Goal: Task Accomplishment & Management: Manage account settings

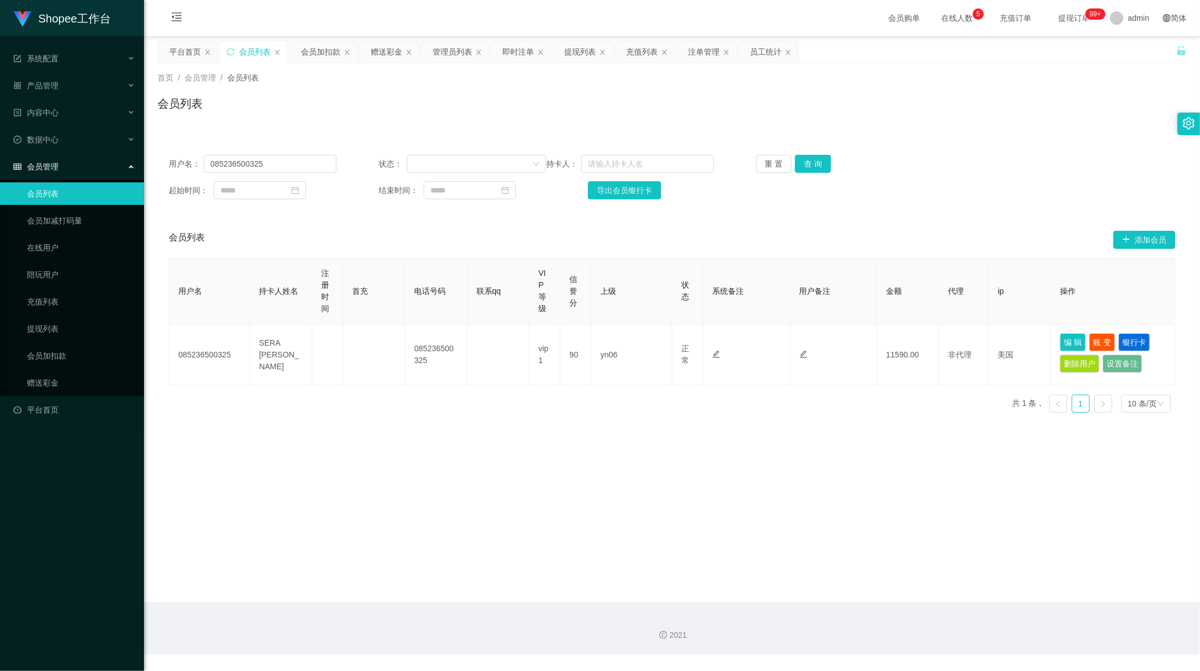
scroll to position [1, 0]
click at [249, 172] on input "085236500325" at bounding box center [270, 164] width 133 height 18
click at [248, 171] on input "085236500325" at bounding box center [270, 164] width 133 height 18
paste input "A986"
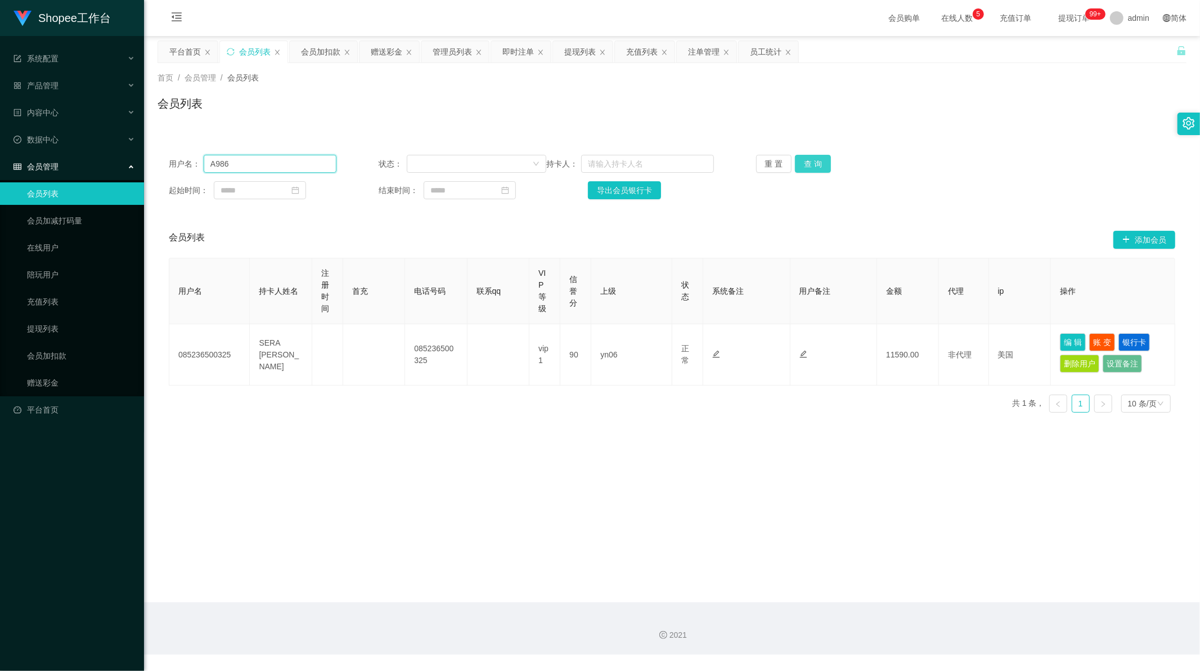
type input "A986"
click at [809, 162] on button "查 询" at bounding box center [813, 164] width 36 height 18
click at [321, 53] on div "会员加扣款" at bounding box center [320, 51] width 39 height 21
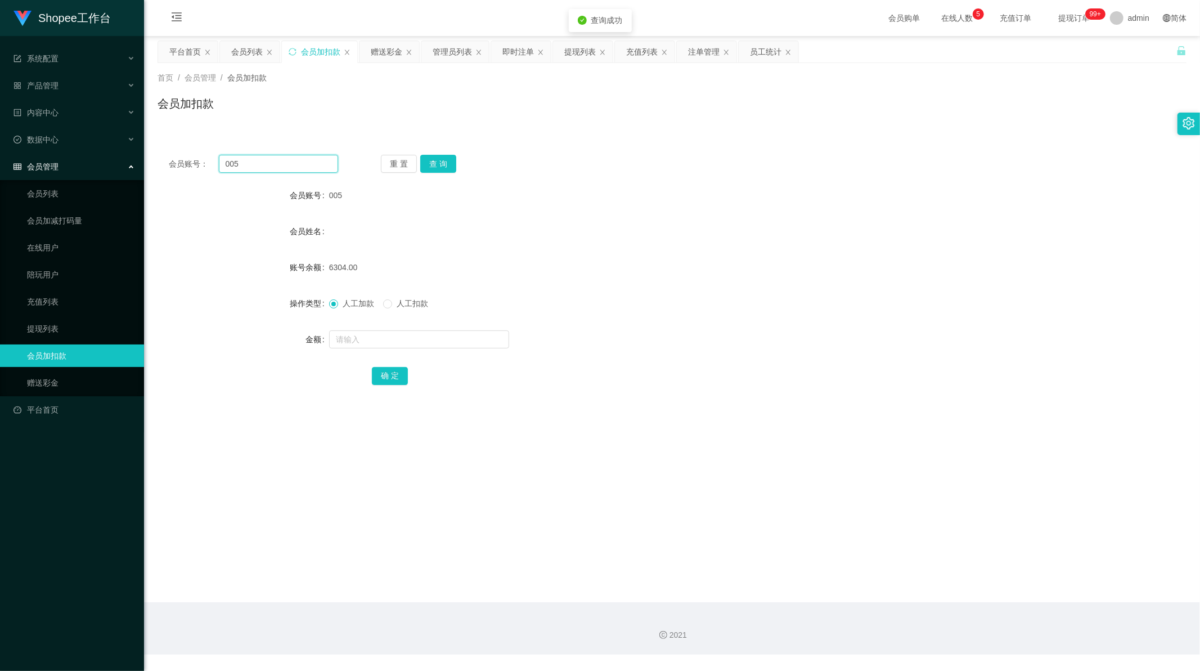
click at [242, 167] on input "005" at bounding box center [279, 164] width 120 height 18
drag, startPoint x: 242, startPoint y: 167, endPoint x: 252, endPoint y: 167, distance: 10.1
click at [244, 167] on input "005" at bounding box center [279, 164] width 120 height 18
paste input "A986"
type input "A986"
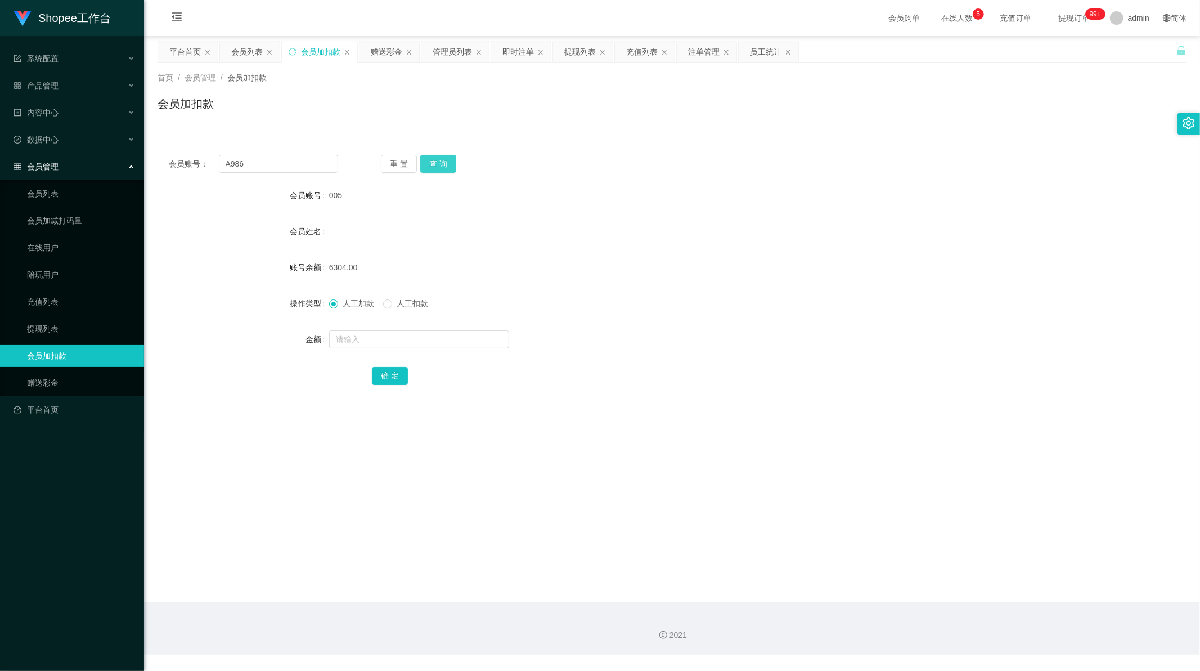
click at [442, 162] on button "查 询" at bounding box center [438, 164] width 36 height 18
click at [371, 338] on input "text" at bounding box center [419, 339] width 180 height 18
paste input "2389"
type input "2389"
click at [380, 377] on button "确 定" at bounding box center [390, 376] width 36 height 18
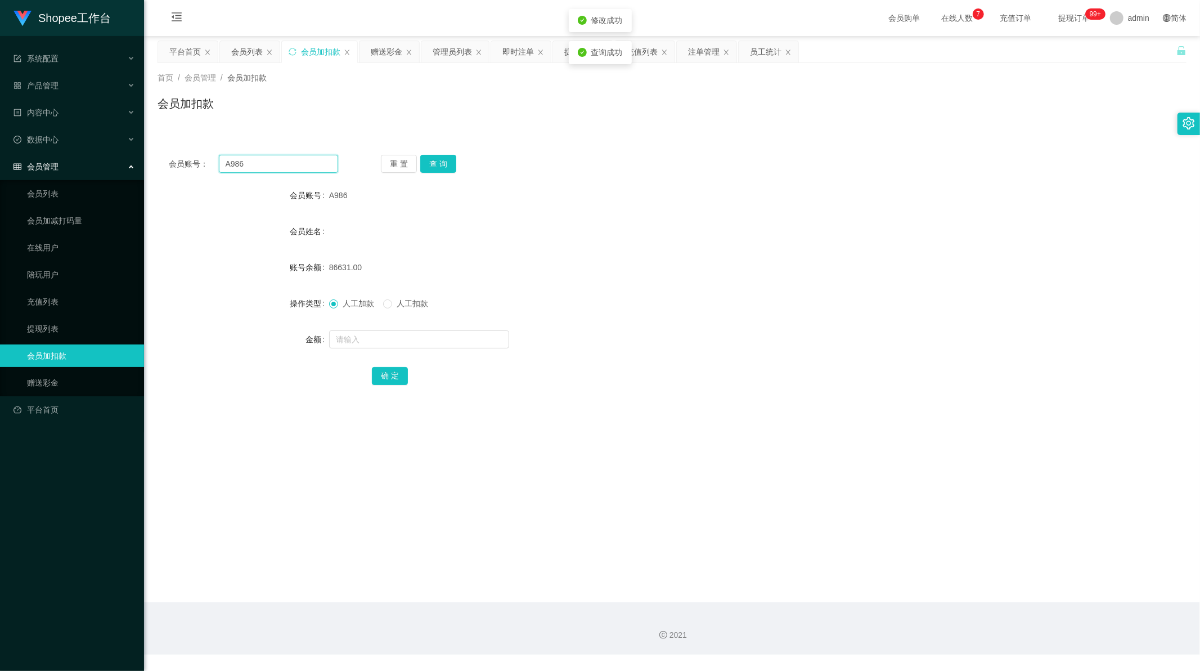
click at [297, 166] on input "A986" at bounding box center [279, 164] width 120 height 18
paste input "982"
type input "982"
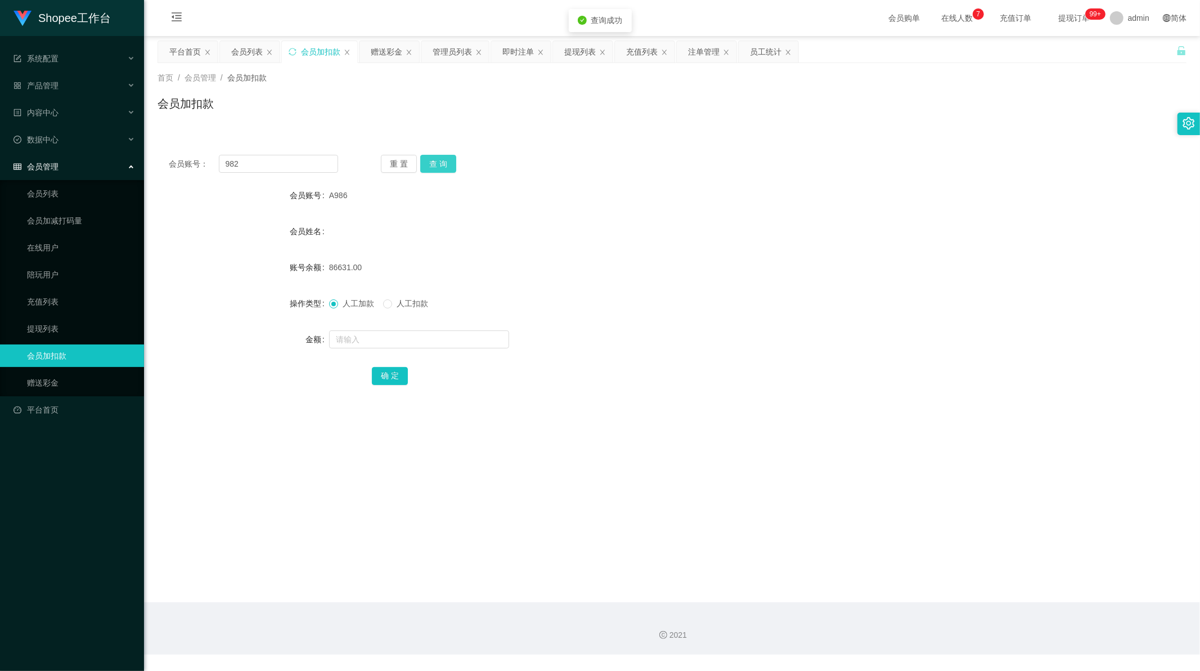
click at [435, 165] on button "查 询" at bounding box center [438, 164] width 36 height 18
click at [361, 334] on input "text" at bounding box center [419, 339] width 180 height 18
paste input "1818"
type input "1818"
click at [391, 375] on button "确 定" at bounding box center [390, 376] width 36 height 18
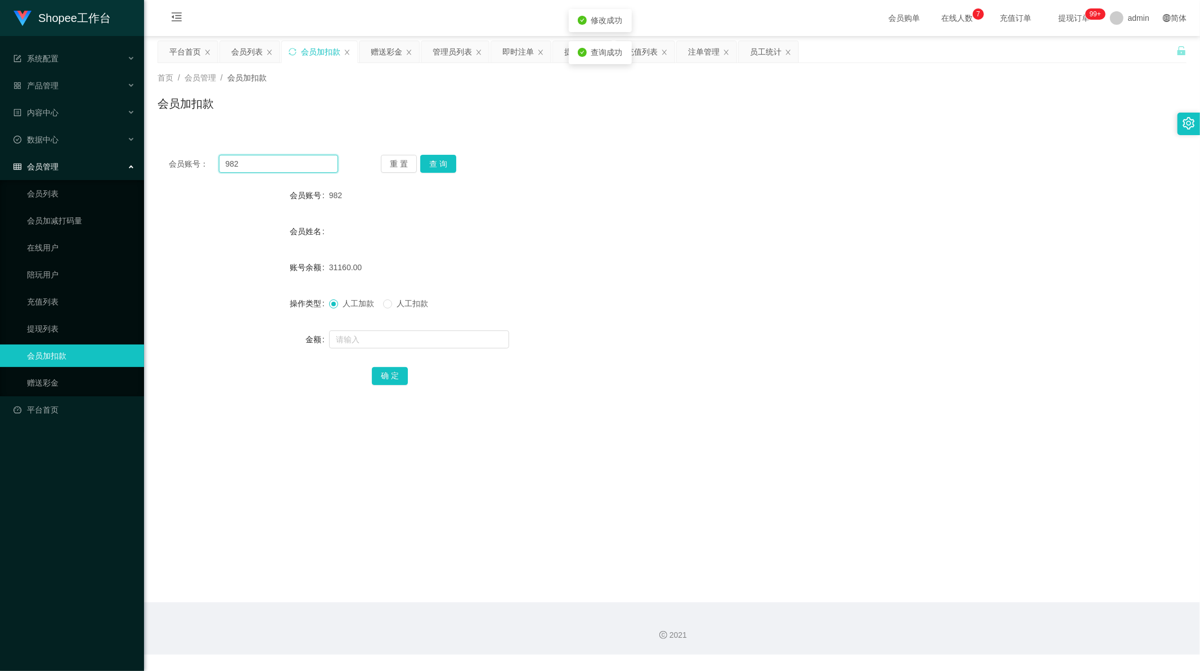
click at [275, 170] on input "982" at bounding box center [279, 164] width 120 height 18
paste input "A983"
type input "A983"
click at [438, 160] on button "查 询" at bounding box center [438, 164] width 36 height 18
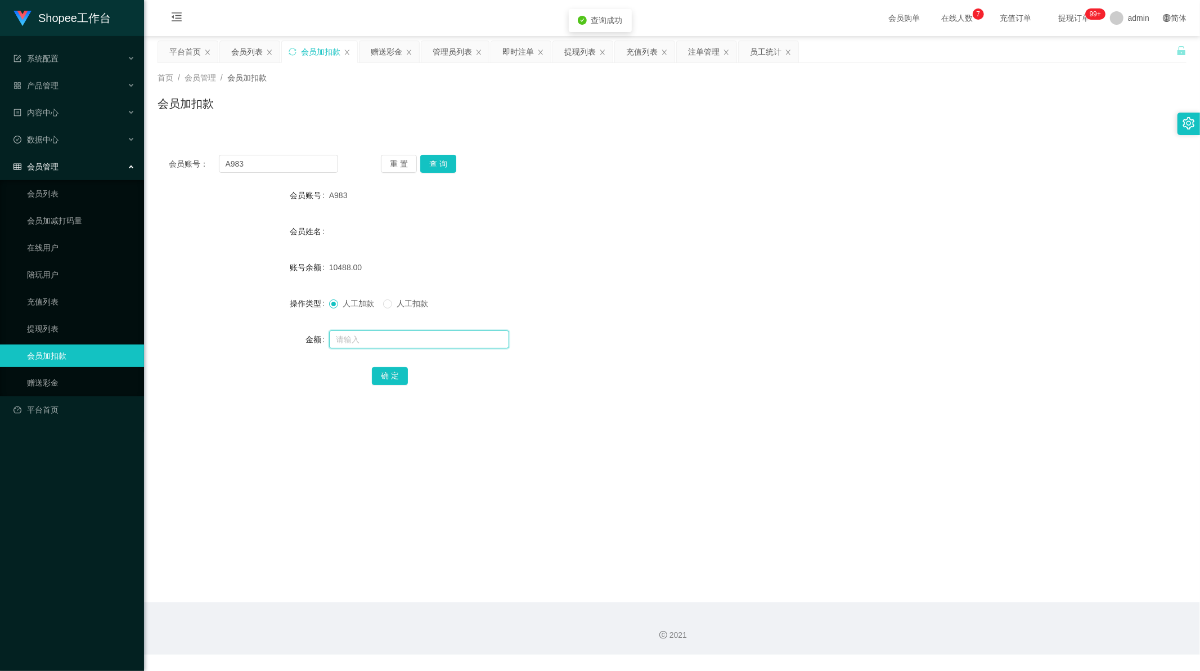
drag, startPoint x: 353, startPoint y: 334, endPoint x: 366, endPoint y: 340, distance: 14.3
click at [353, 334] on input "text" at bounding box center [419, 339] width 180 height 18
paste input "589"
type input "589"
click at [386, 370] on button "确 定" at bounding box center [390, 376] width 36 height 18
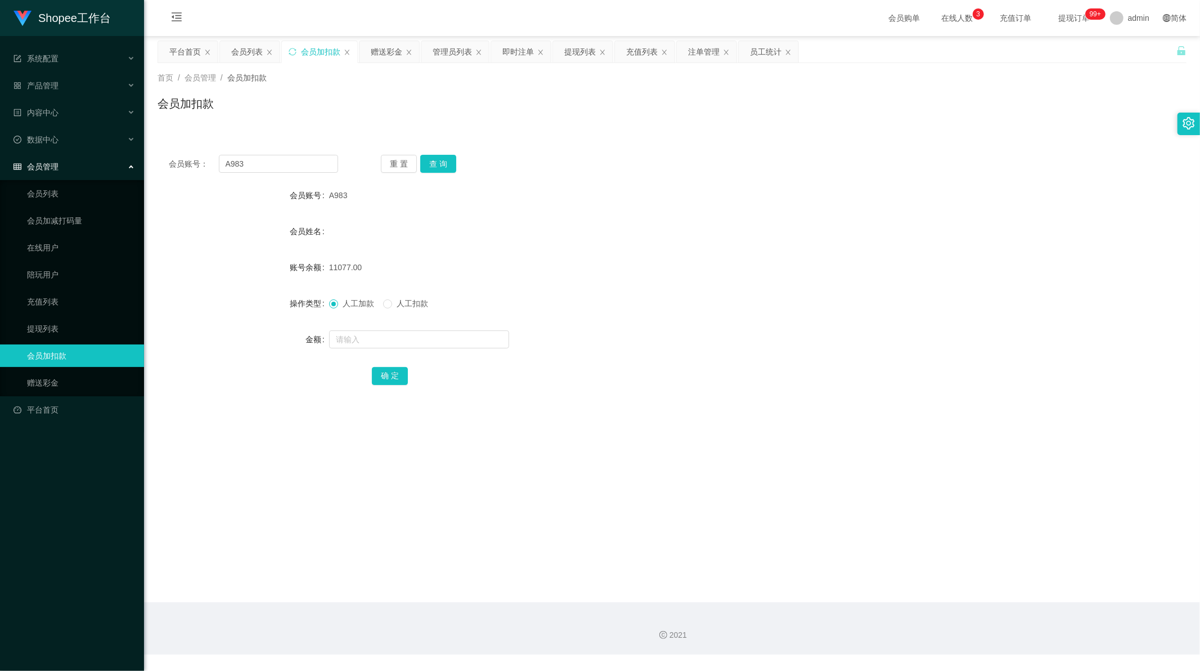
click at [636, 66] on div "首页 / 会员管理 / 会员加扣款 / 会员加扣款" at bounding box center [672, 96] width 1056 height 67
